Goal: Task Accomplishment & Management: Manage account settings

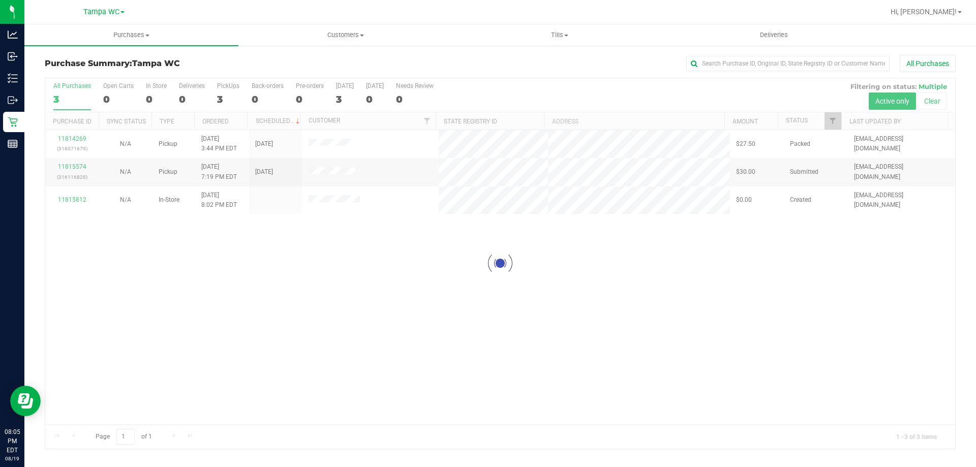
click at [594, 341] on div at bounding box center [500, 263] width 910 height 371
click at [545, 31] on span "Tills" at bounding box center [559, 35] width 213 height 9
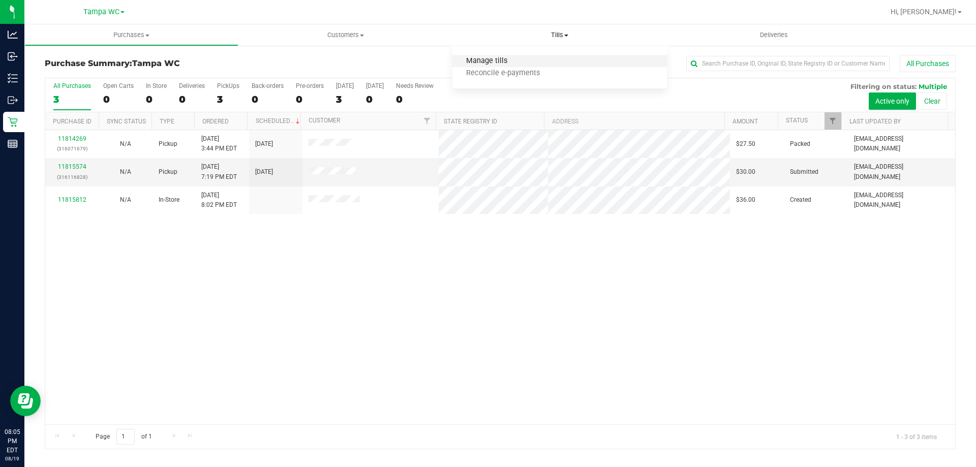
click at [500, 57] on span "Manage tills" at bounding box center [487, 61] width 69 height 9
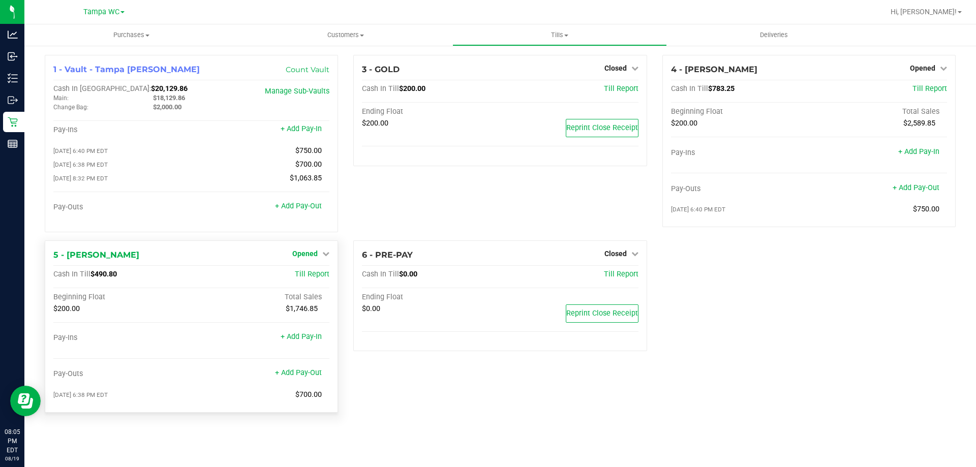
click at [301, 256] on span "Opened" at bounding box center [304, 254] width 25 height 8
click at [308, 279] on link "Close Till" at bounding box center [306, 275] width 27 height 8
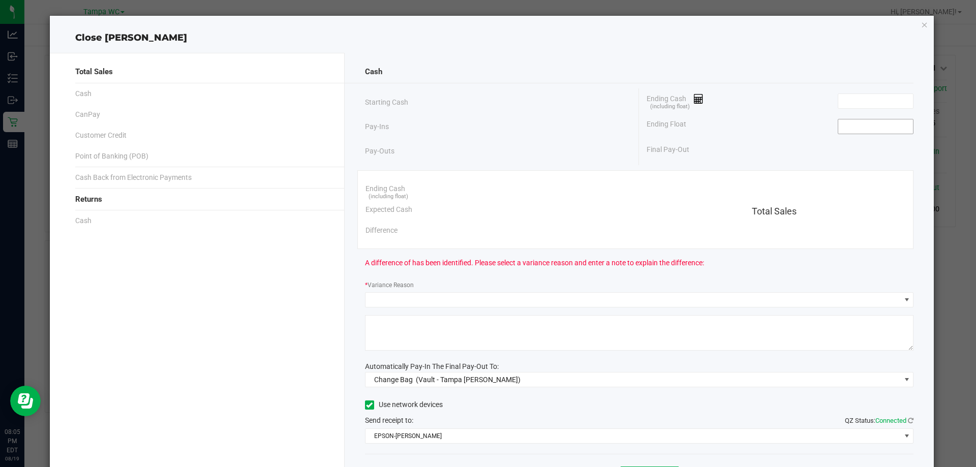
click at [877, 130] on input at bounding box center [875, 126] width 75 height 14
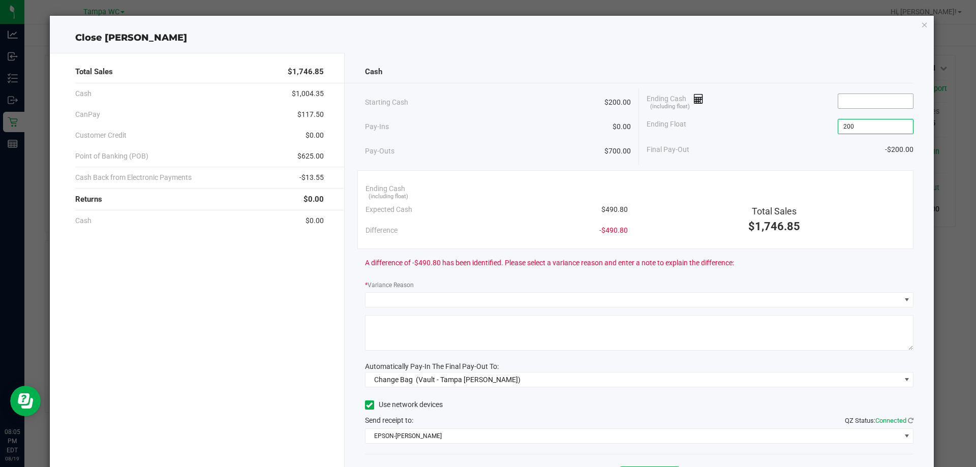
type input "$200.00"
click at [847, 101] on input at bounding box center [875, 101] width 75 height 14
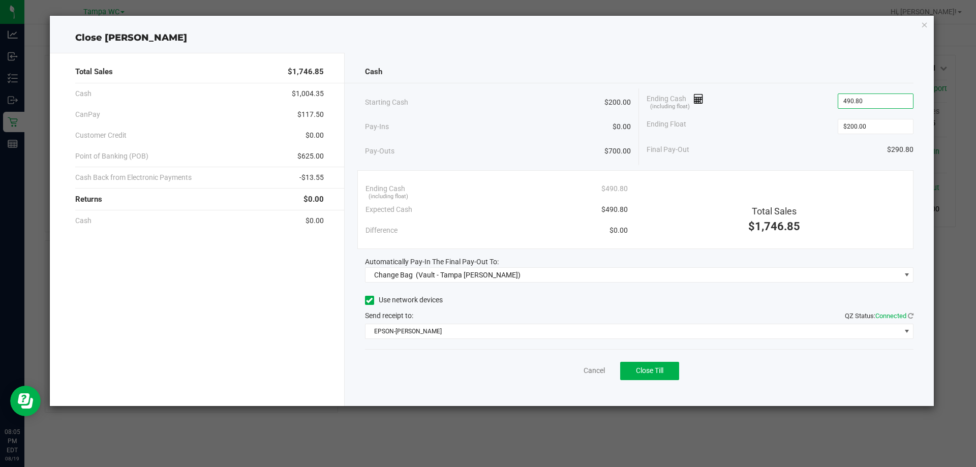
type input "$490.80"
click at [810, 112] on div "Ending Cash (including float) $490.80" at bounding box center [780, 100] width 267 height 25
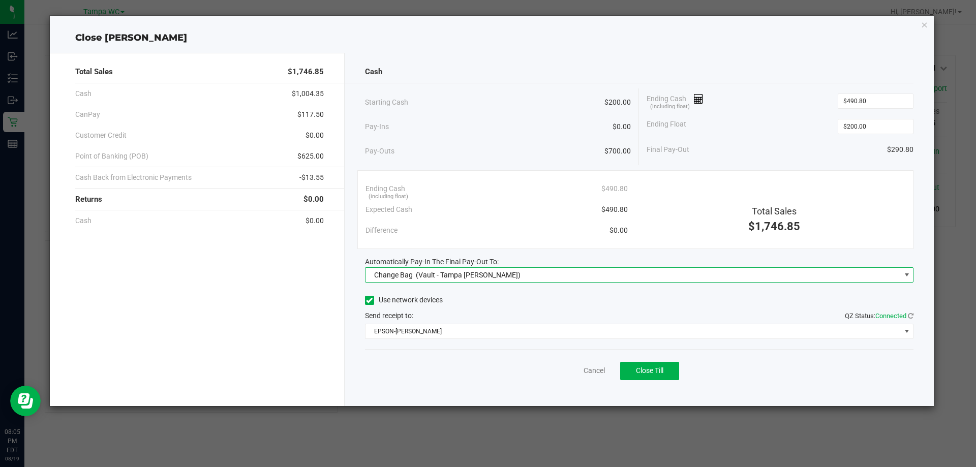
click at [571, 270] on span "Change Bag (Vault - Tampa [PERSON_NAME])" at bounding box center [633, 275] width 535 height 14
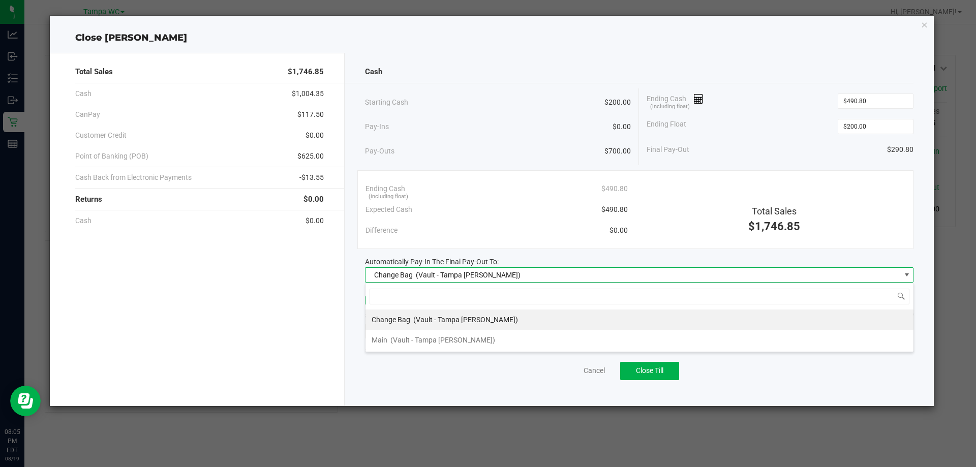
scroll to position [15, 549]
click at [441, 336] on span "(Vault - Tampa [PERSON_NAME])" at bounding box center [443, 340] width 105 height 8
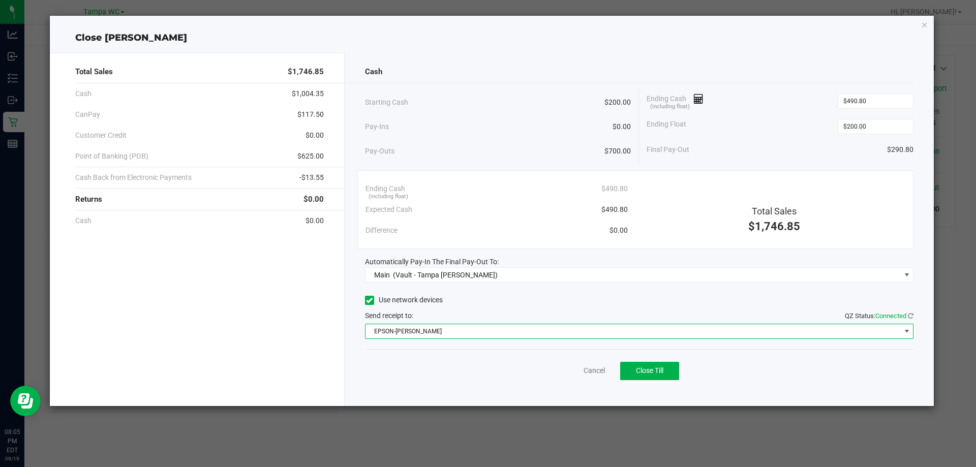
click at [442, 335] on span "EPSON-[PERSON_NAME]" at bounding box center [633, 331] width 535 height 14
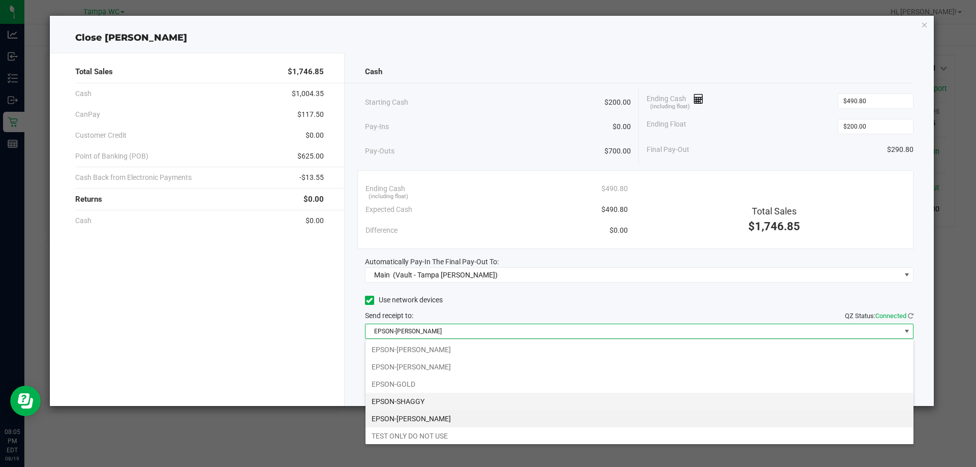
click at [423, 399] on li "EPSON-SHAGGY" at bounding box center [640, 401] width 548 height 17
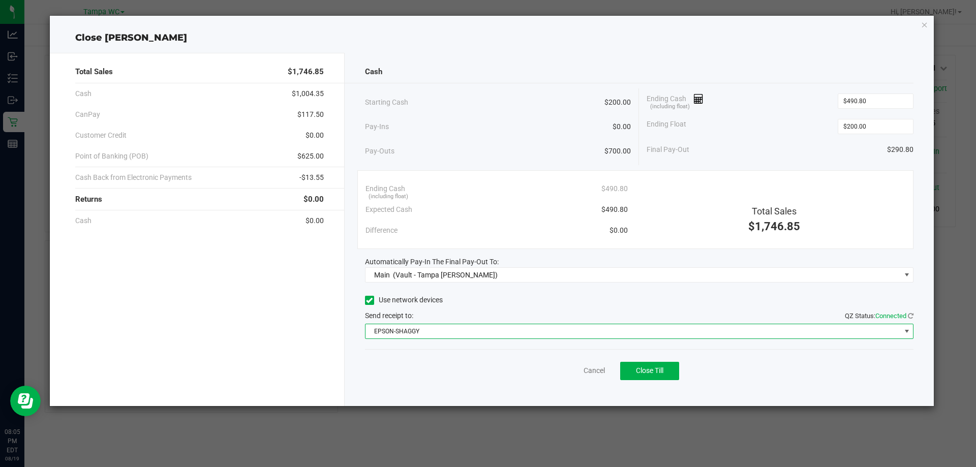
click at [438, 354] on div "Cancel Close Till" at bounding box center [639, 368] width 549 height 39
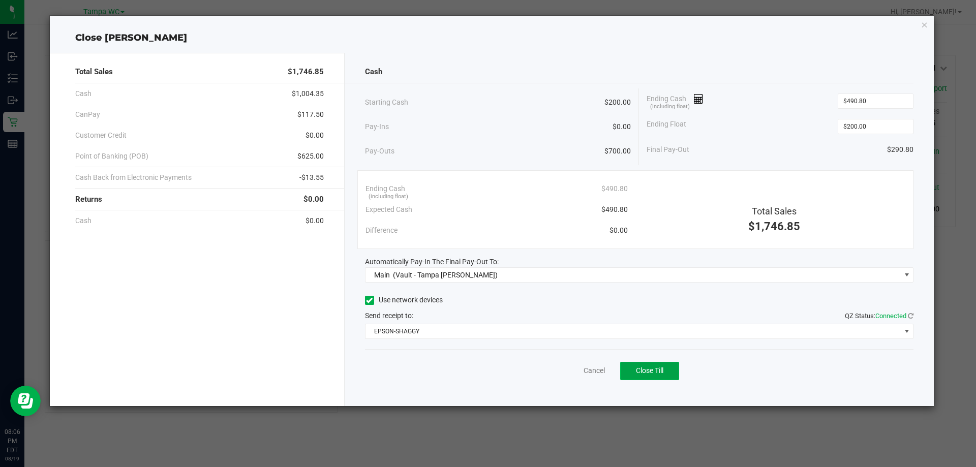
click at [641, 377] on button "Close Till" at bounding box center [649, 371] width 59 height 18
click at [558, 370] on div "Dismiss Reprint Closing Receipt" at bounding box center [639, 368] width 549 height 39
click at [565, 372] on link "Dismiss" at bounding box center [572, 371] width 24 height 11
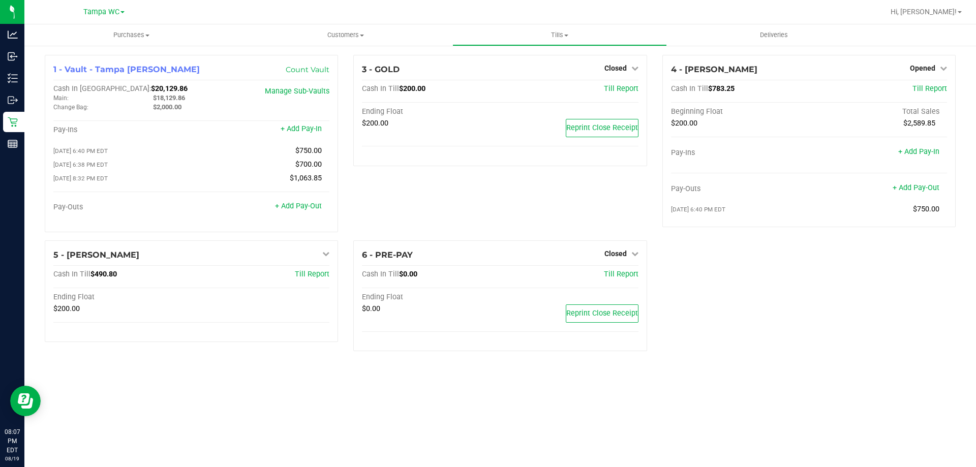
click at [806, 387] on div "Purchases Summary of purchases Fulfillment All purchases Customers All customer…" at bounding box center [500, 245] width 952 height 443
click at [775, 335] on div "1 - Vault - Tampa [PERSON_NAME] Count Vault Cash In Vault: $20,420.66 Main: $18…" at bounding box center [500, 207] width 926 height 305
click at [786, 334] on div "1 - Vault - Tampa [PERSON_NAME] Count Vault Cash In Vault: $20,420.66 Main: $18…" at bounding box center [500, 207] width 926 height 305
click at [344, 108] on div "1 - Vault - Tampa [PERSON_NAME] Count Vault Cash In Vault: $20,420.66 Main: $18…" at bounding box center [191, 148] width 309 height 186
click at [349, 56] on div "3 - GOLD Closed Open Till Cash In Till $200.00 Till Report Ending Float $200.00…" at bounding box center [500, 148] width 309 height 186
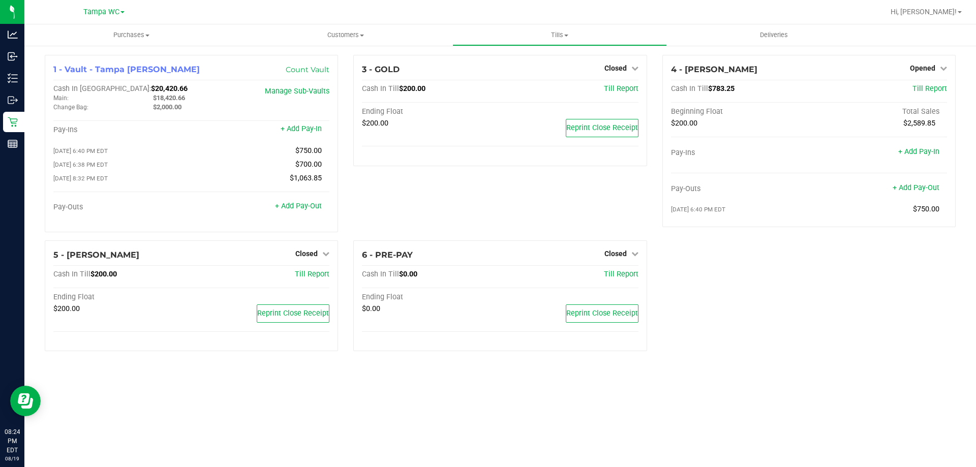
click at [349, 54] on div "1 - Vault - Tampa [PERSON_NAME] Count Vault Cash In Vault: $20,420.66 Main: $18…" at bounding box center [500, 207] width 952 height 325
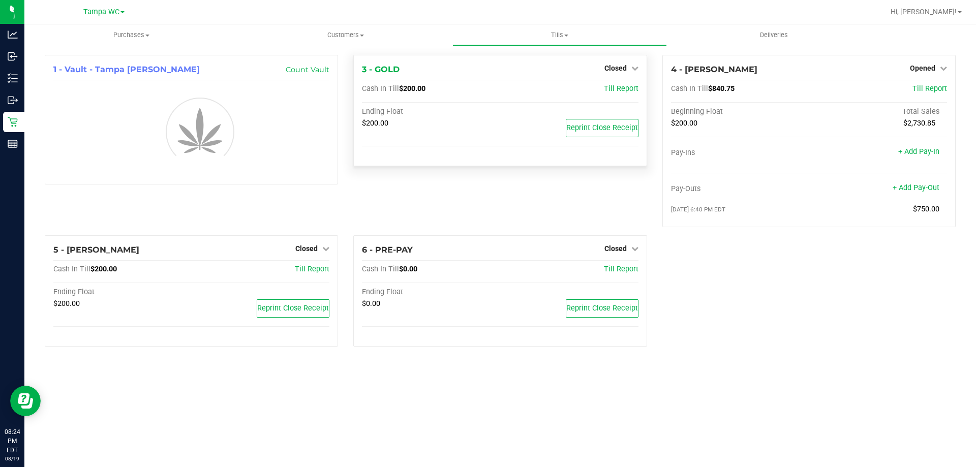
click at [651, 197] on div "3 - GOLD Closed Open Till Cash In Till $200.00 Till Report Ending Float $200.00…" at bounding box center [500, 145] width 309 height 181
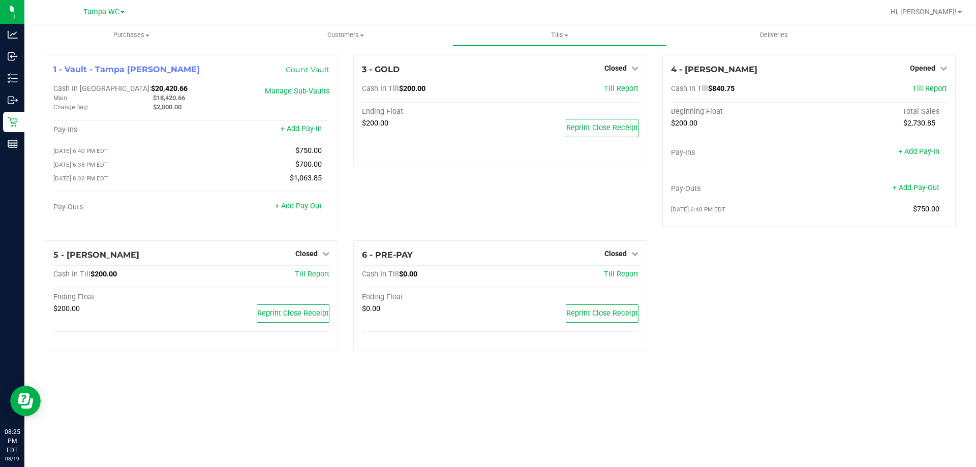
click at [656, 236] on div "4 - DAVID-BISBAL Opened Close Till Cash In Till $840.75 Till Report Beginning F…" at bounding box center [809, 148] width 309 height 186
